Goal: Find specific page/section: Find specific page/section

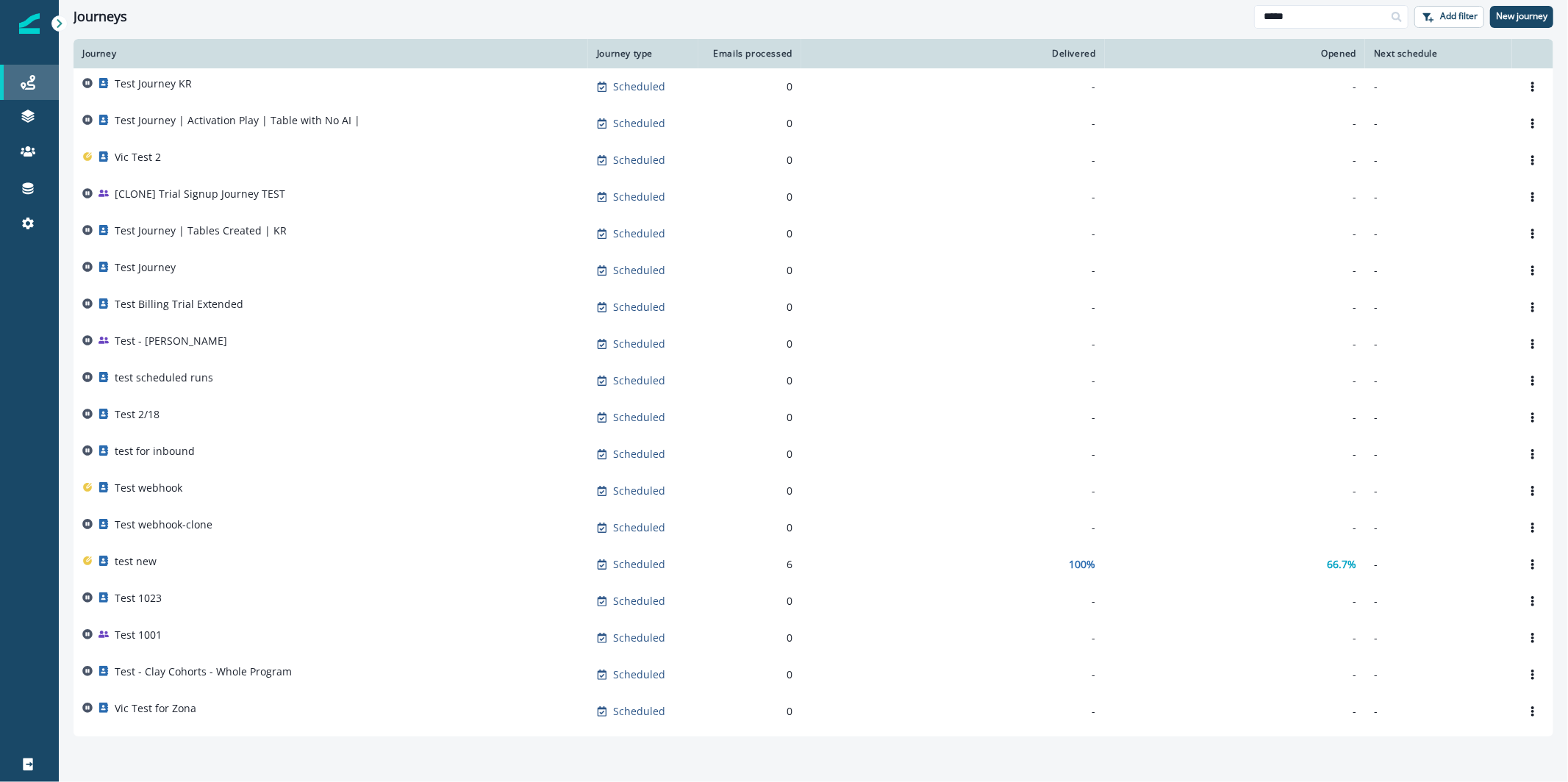
click at [43, 67] on link "Journeys" at bounding box center [29, 82] width 59 height 35
click at [52, 91] on link "Journeys" at bounding box center [29, 82] width 59 height 35
click at [3, 127] on link at bounding box center [29, 117] width 59 height 35
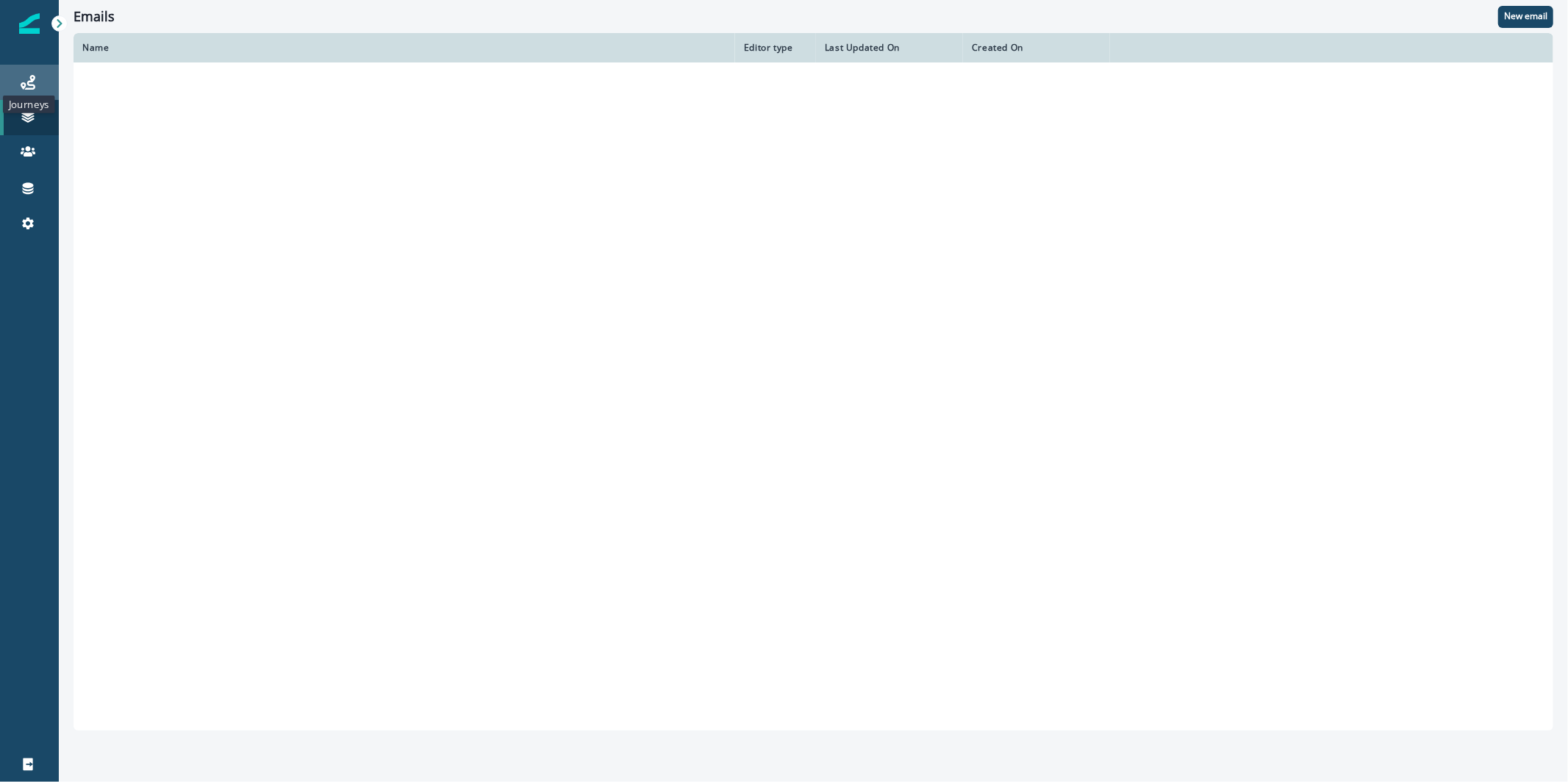
click at [26, 81] on icon at bounding box center [28, 83] width 15 height 15
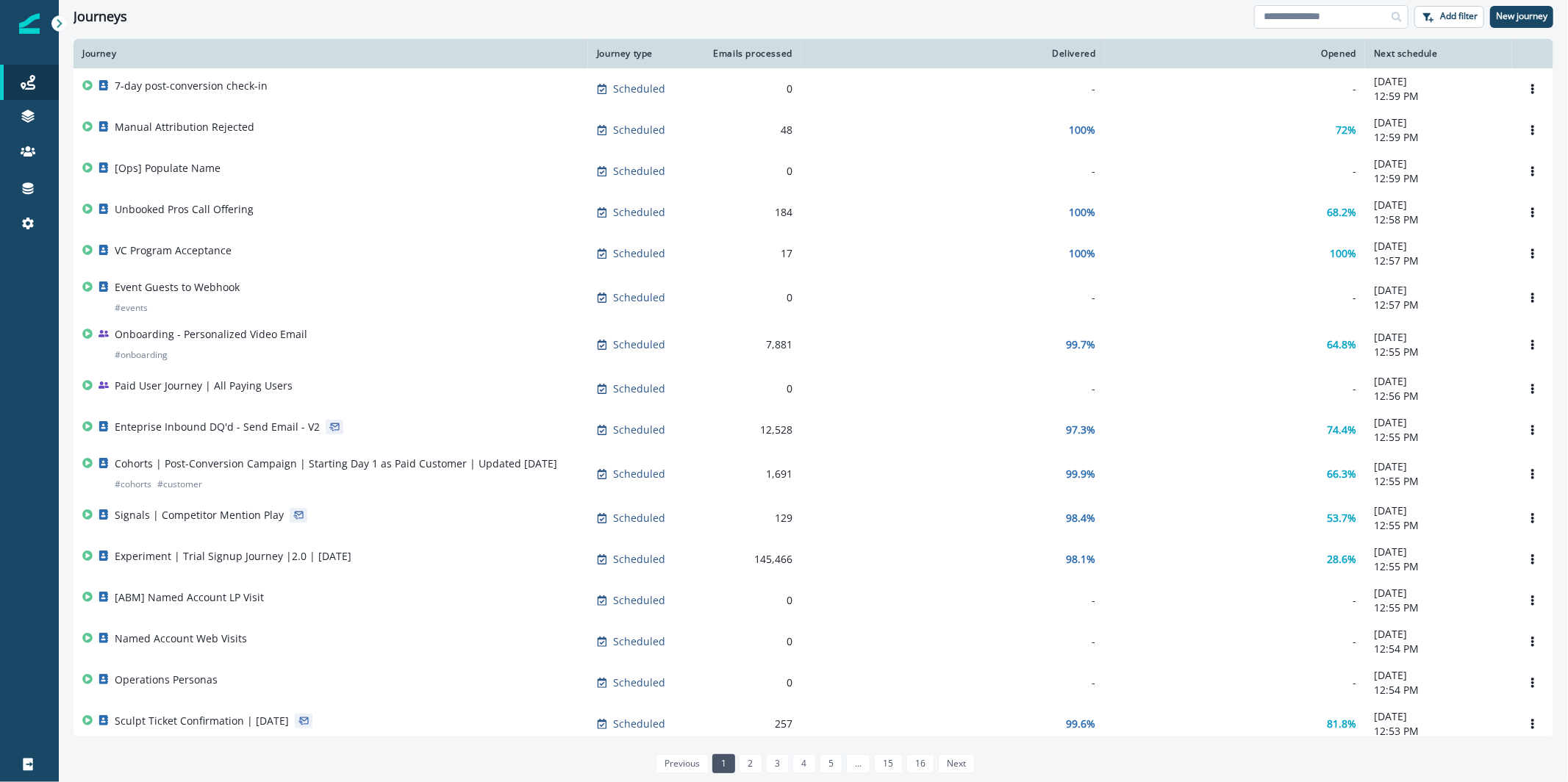
click at [1357, 6] on input at bounding box center [1332, 17] width 154 height 24
type input "****"
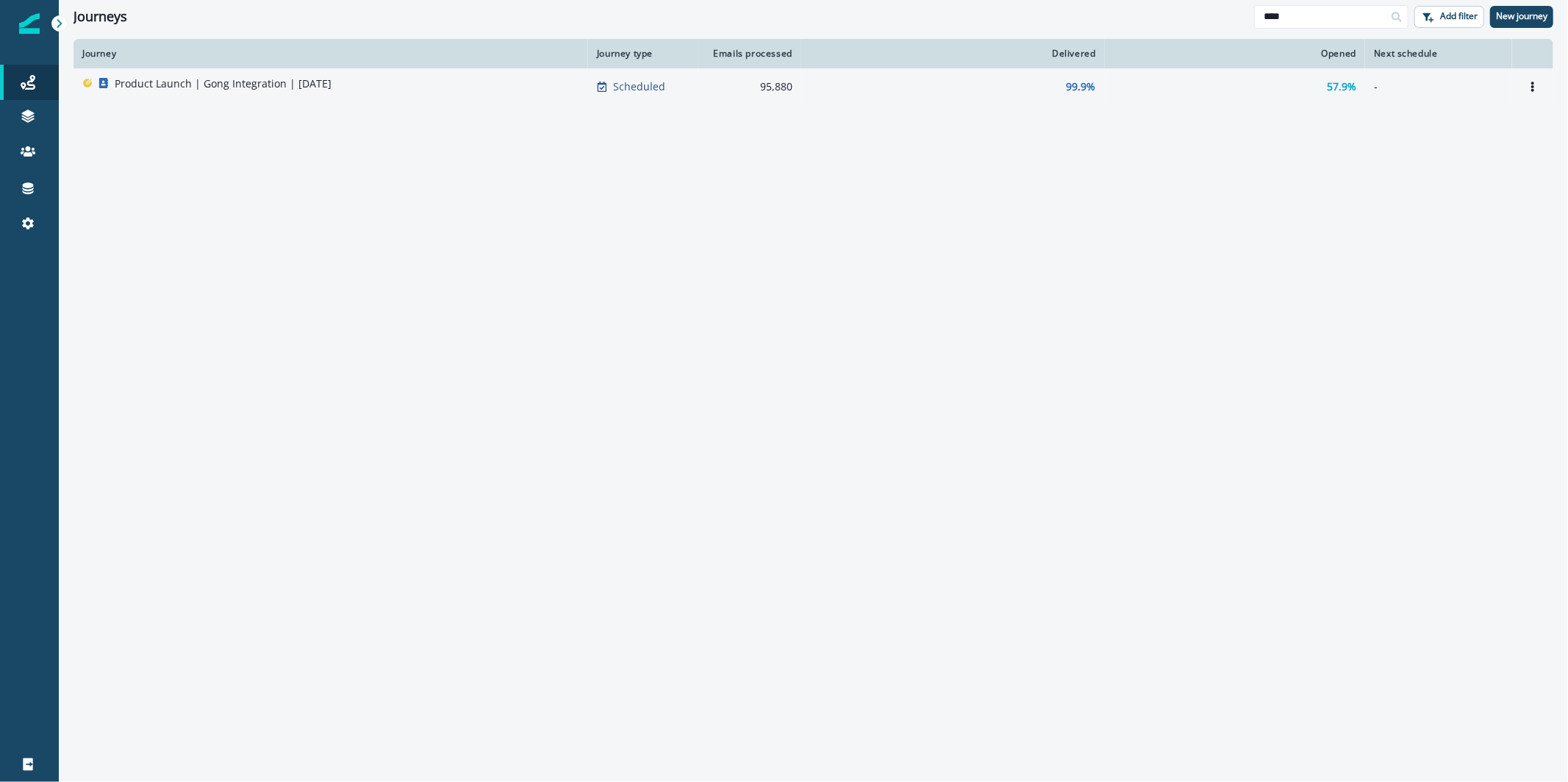
click at [304, 87] on p "Product Launch | Gong Integration | [DATE]" at bounding box center [223, 84] width 217 height 15
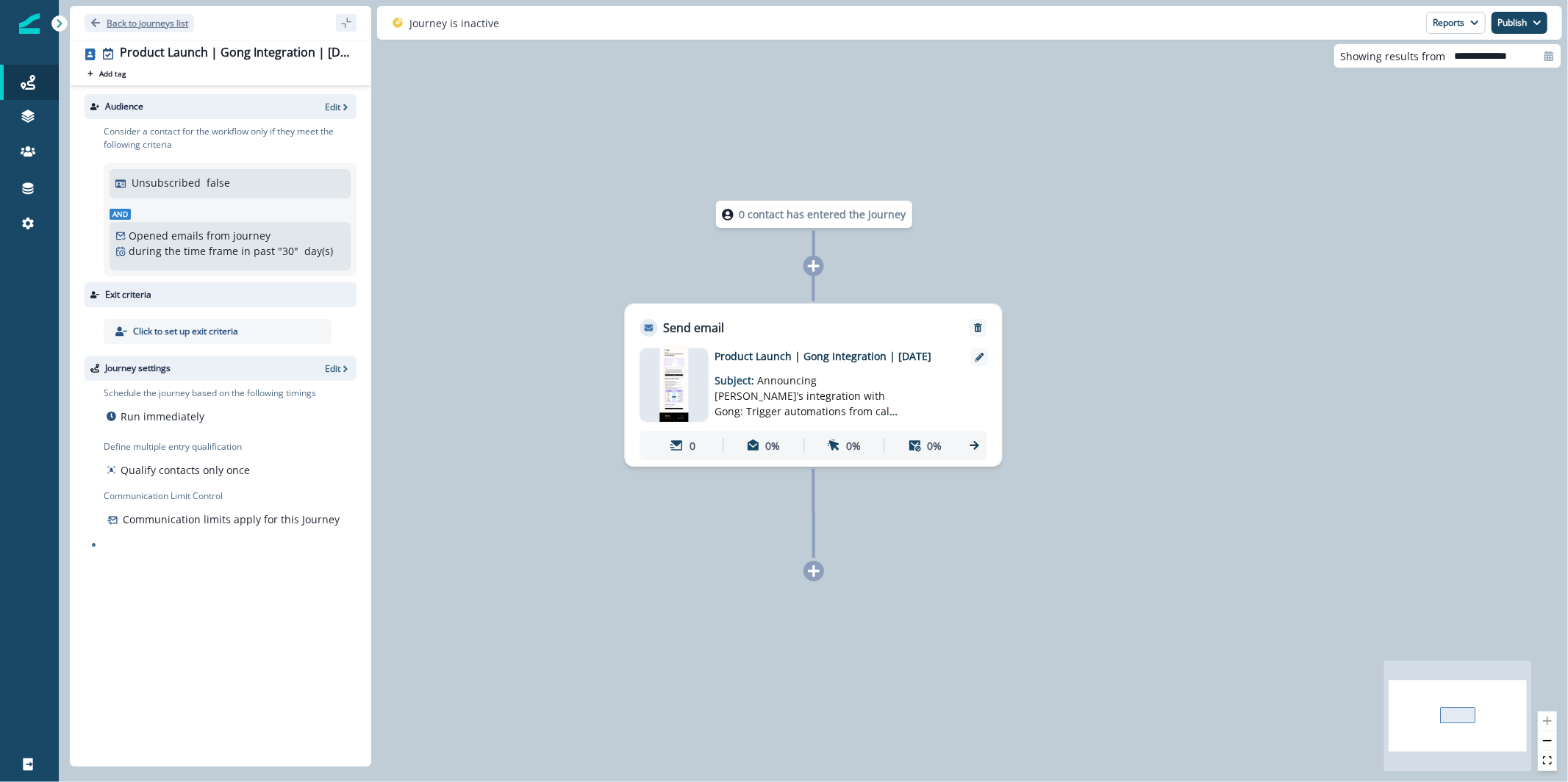
click at [172, 15] on button "Back to journeys list" at bounding box center [139, 23] width 110 height 18
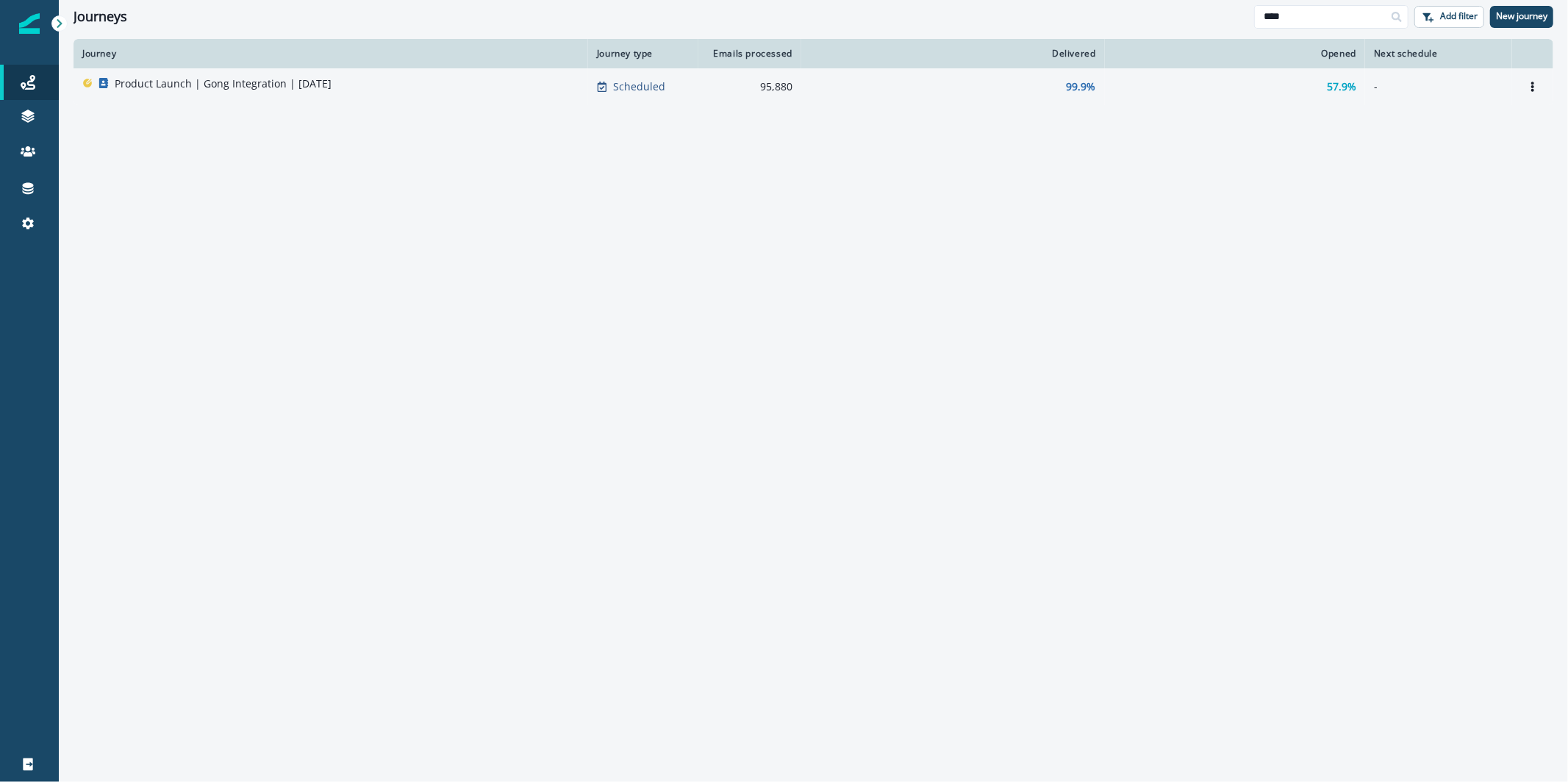
click at [447, 94] on div "Product Launch | Gong Integration | [DATE]" at bounding box center [331, 86] width 497 height 21
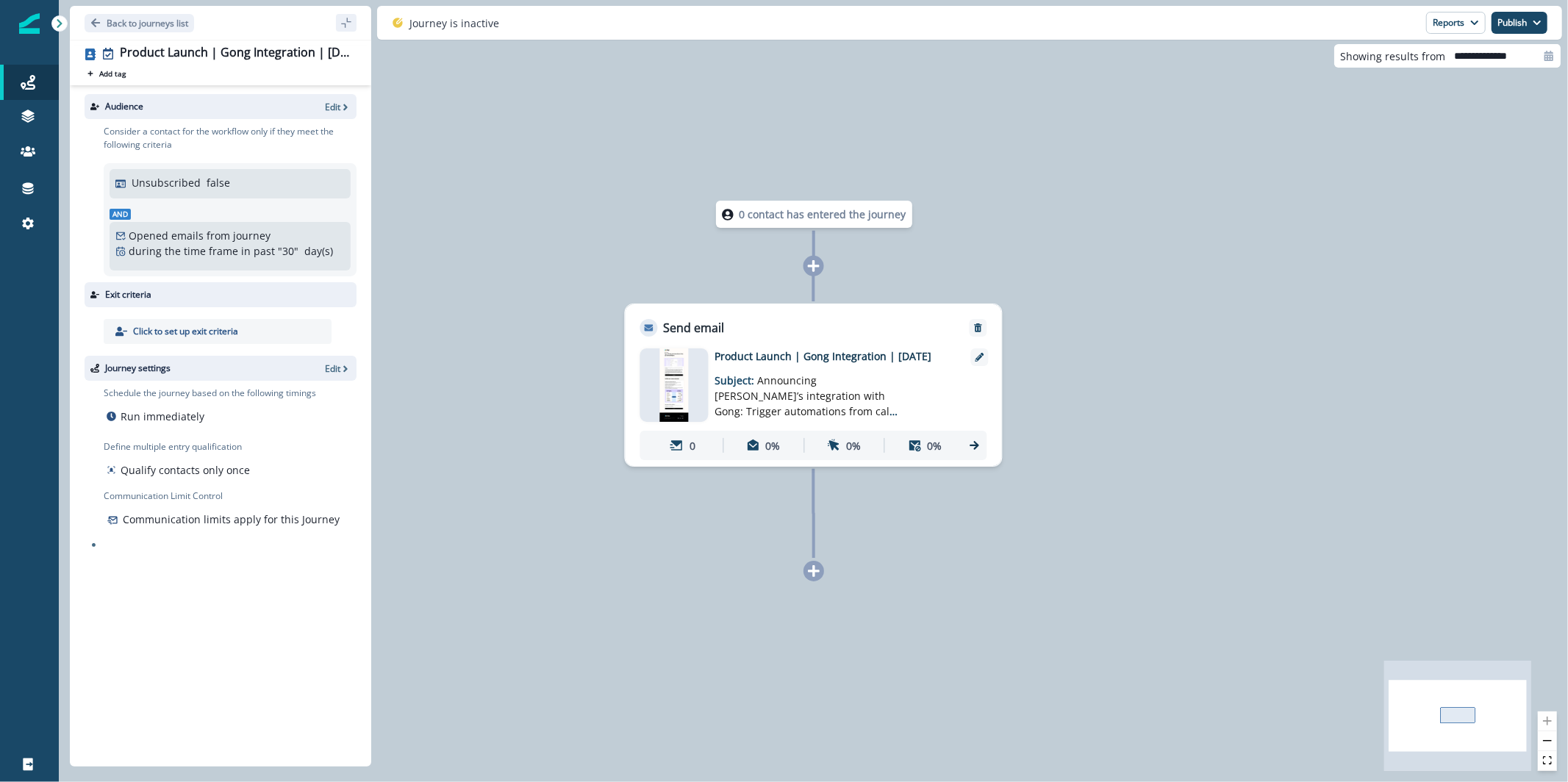
click at [653, 381] on div at bounding box center [674, 385] width 68 height 74
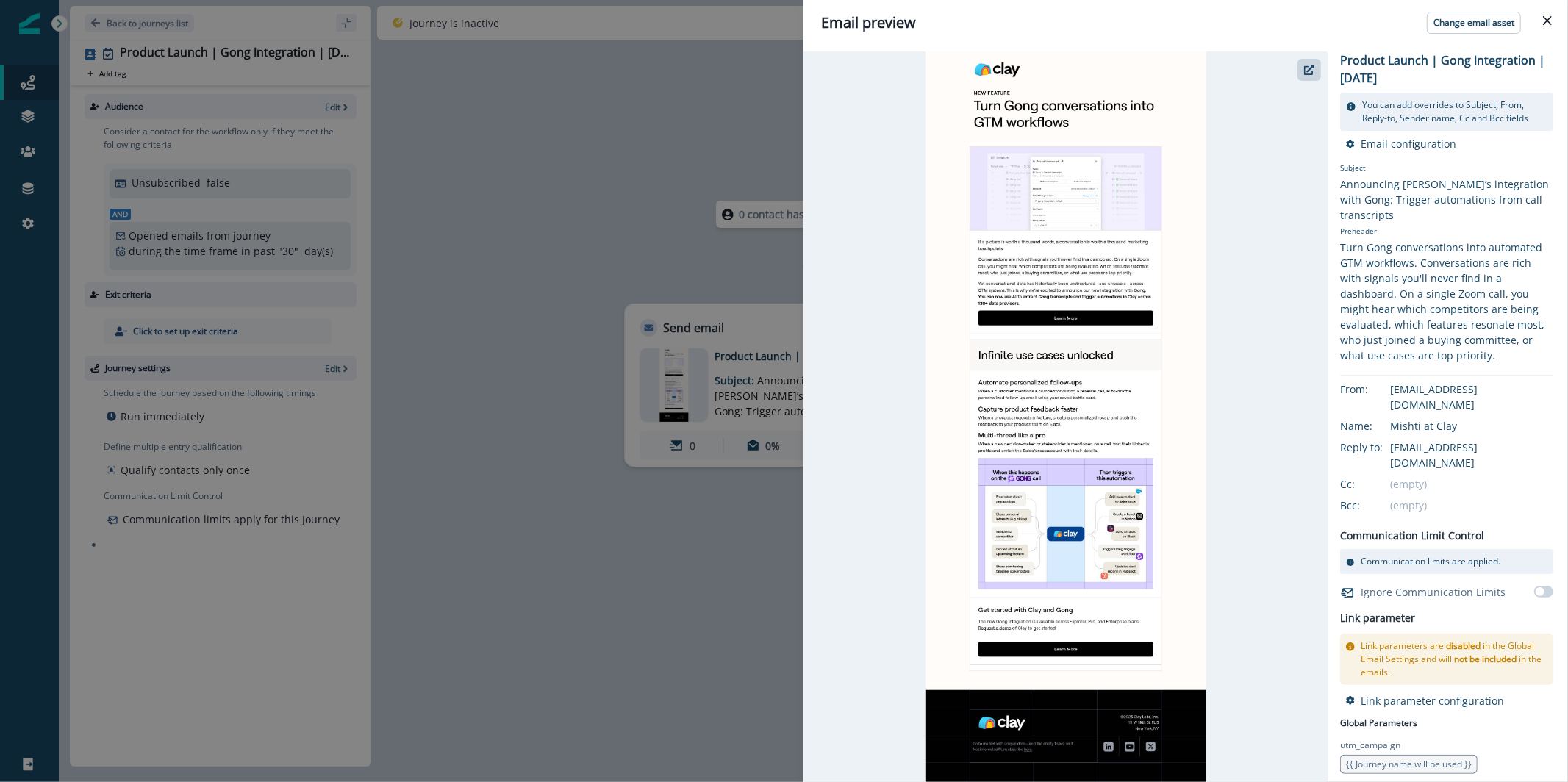
click at [561, 216] on div "Email preview Change email asset Product Launch | Gong Integration | [DATE] You…" at bounding box center [784, 391] width 1568 height 782
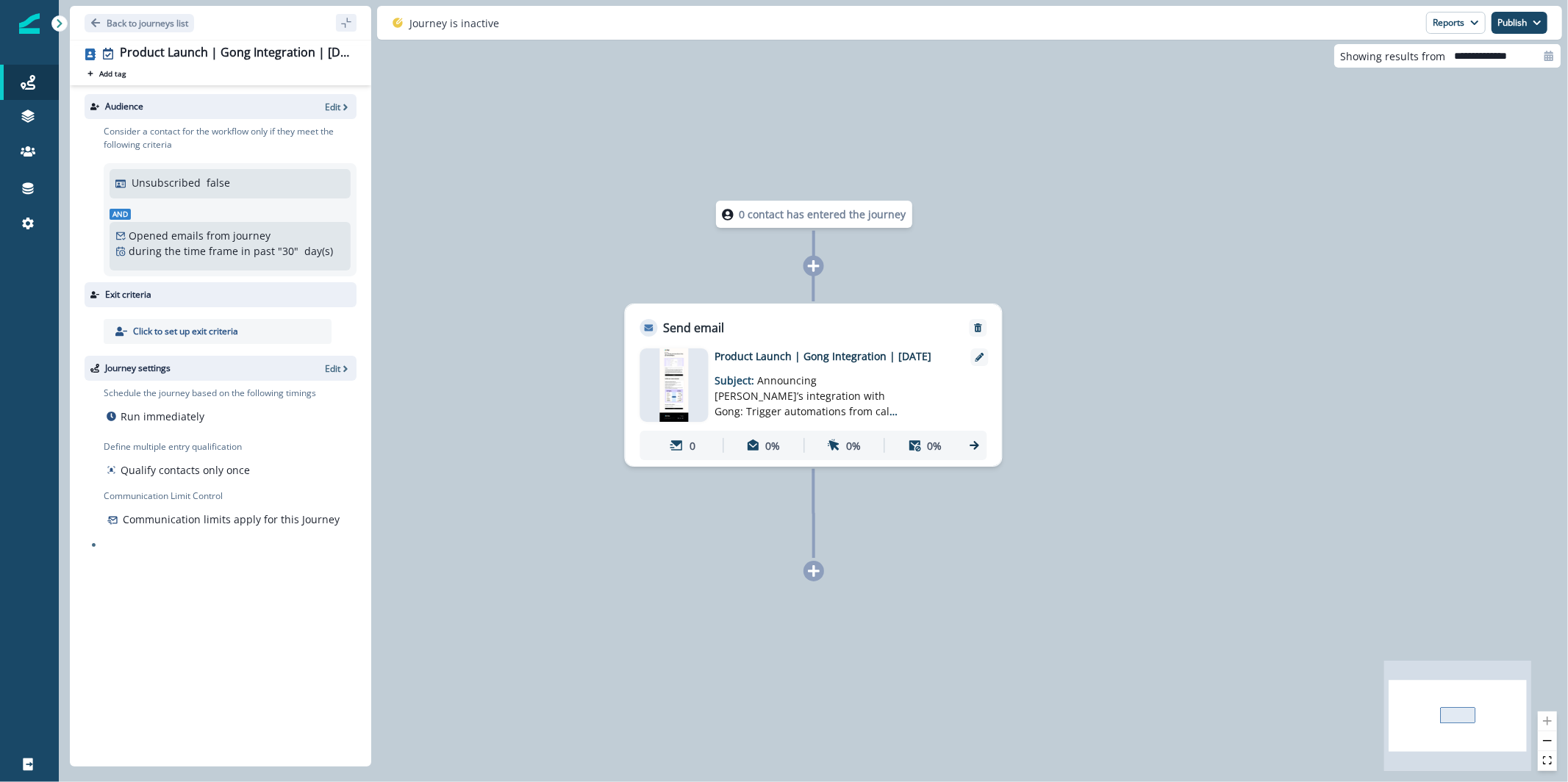
click at [681, 378] on img at bounding box center [674, 385] width 28 height 74
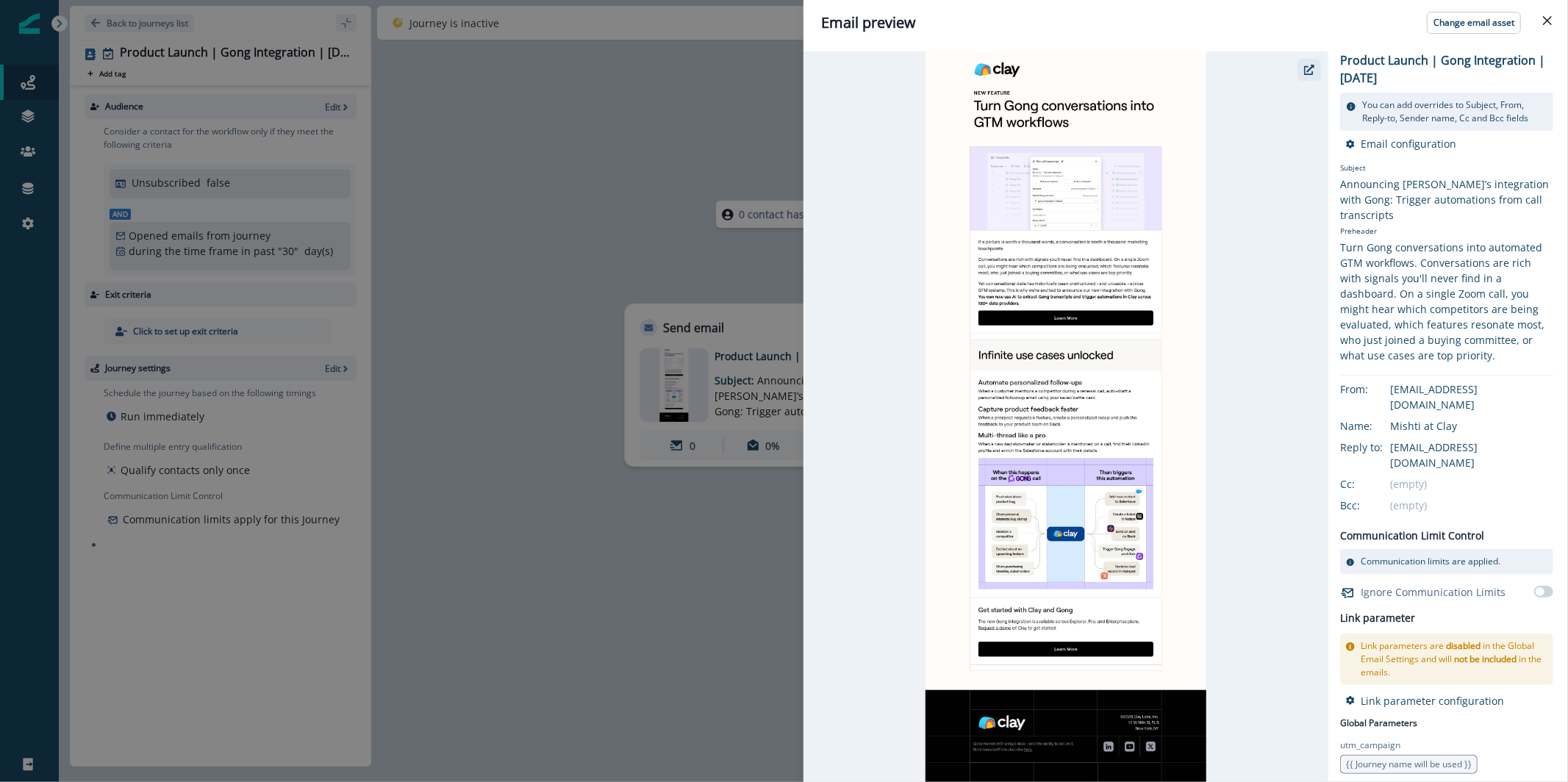
click at [1300, 72] on button "button" at bounding box center [1309, 70] width 24 height 22
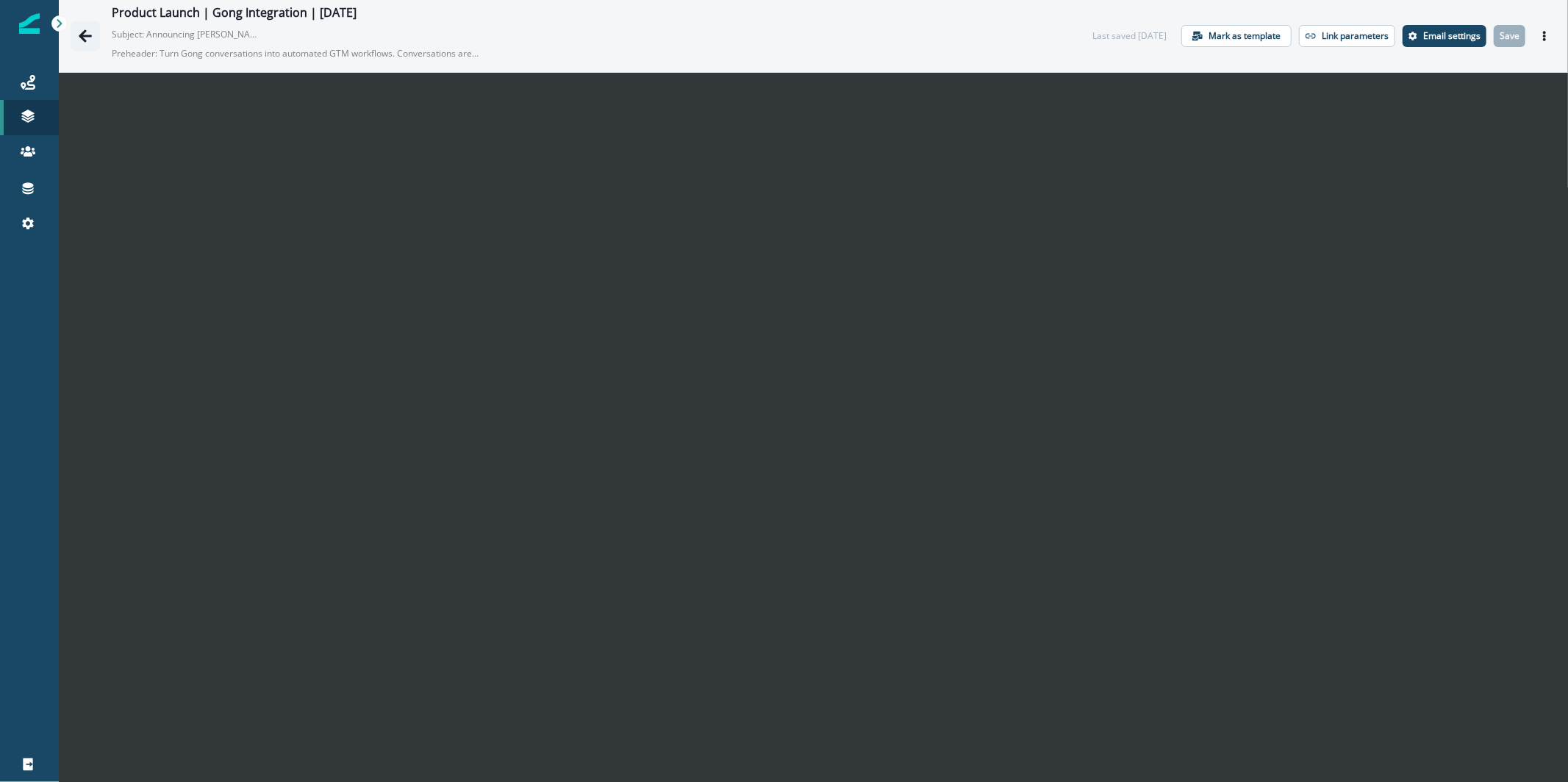
click at [91, 35] on icon "Go back" at bounding box center [85, 36] width 15 height 15
